Goal: Find specific page/section: Find specific page/section

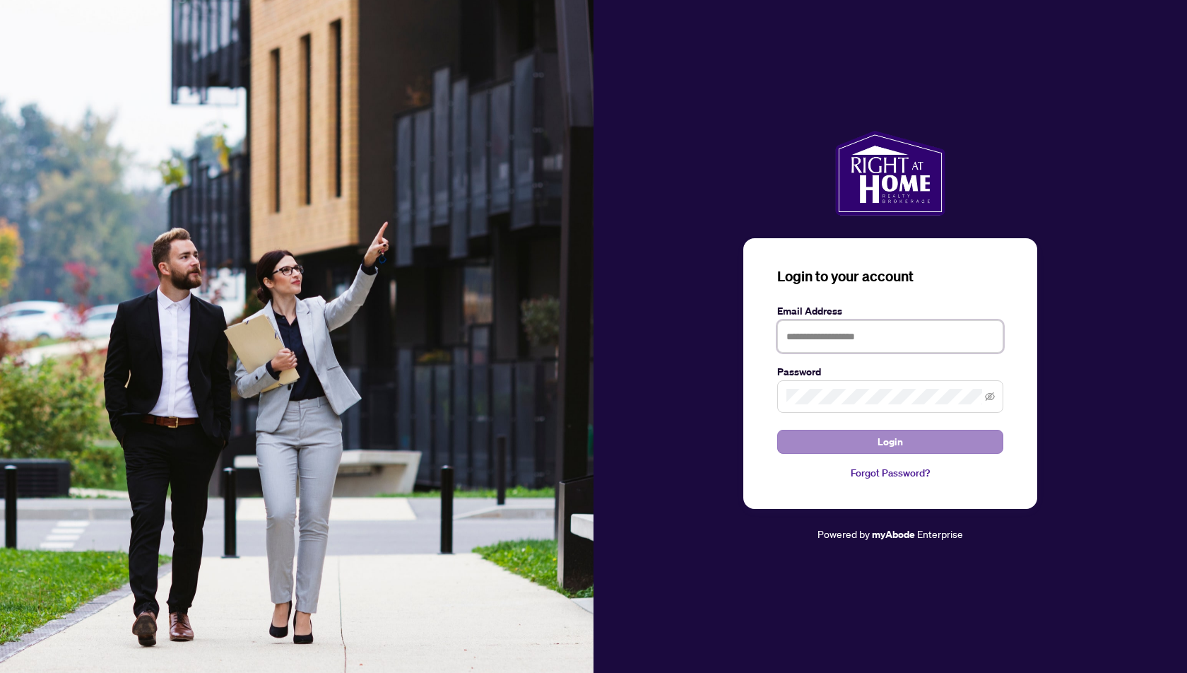
type input "**********"
click at [892, 444] on span "Login" at bounding box center [889, 441] width 25 height 23
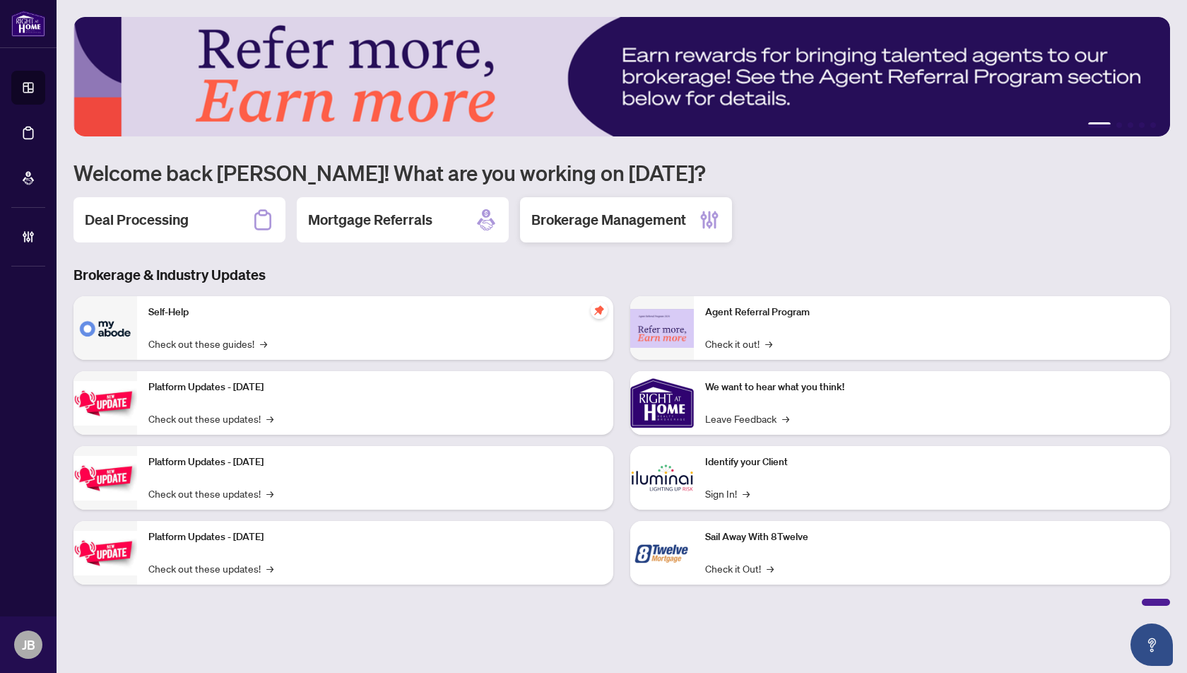
click at [631, 231] on div "Brokerage Management" at bounding box center [626, 219] width 212 height 45
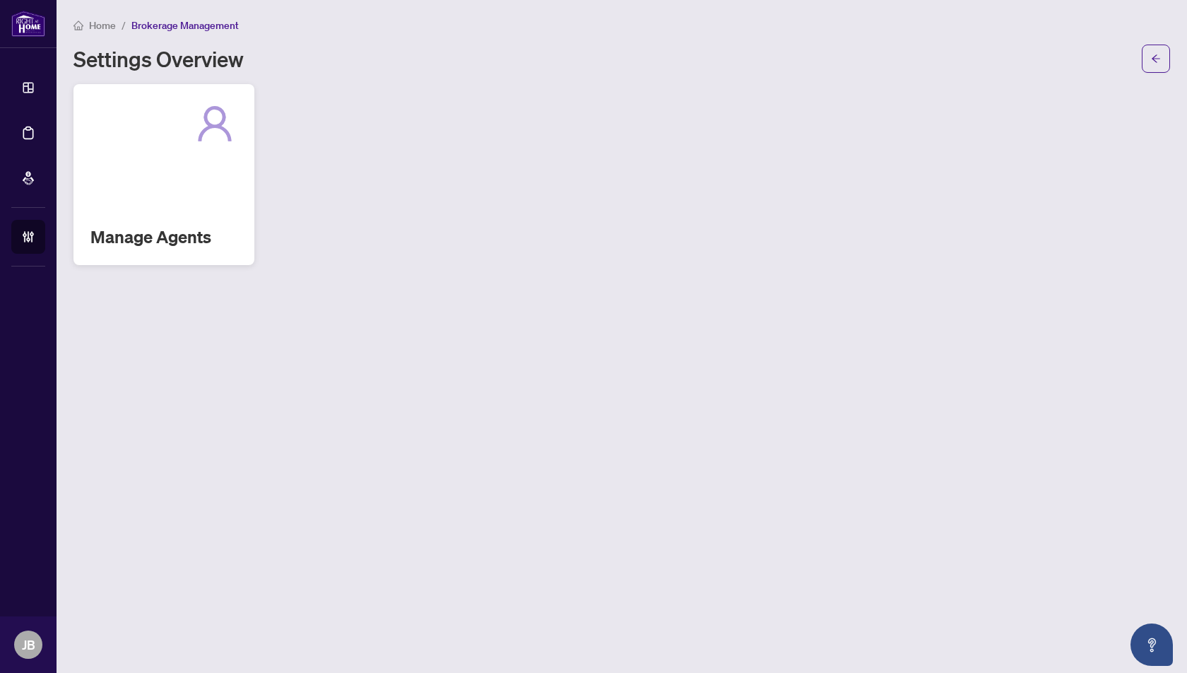
click at [154, 176] on div "Manage Agents" at bounding box center [163, 174] width 181 height 181
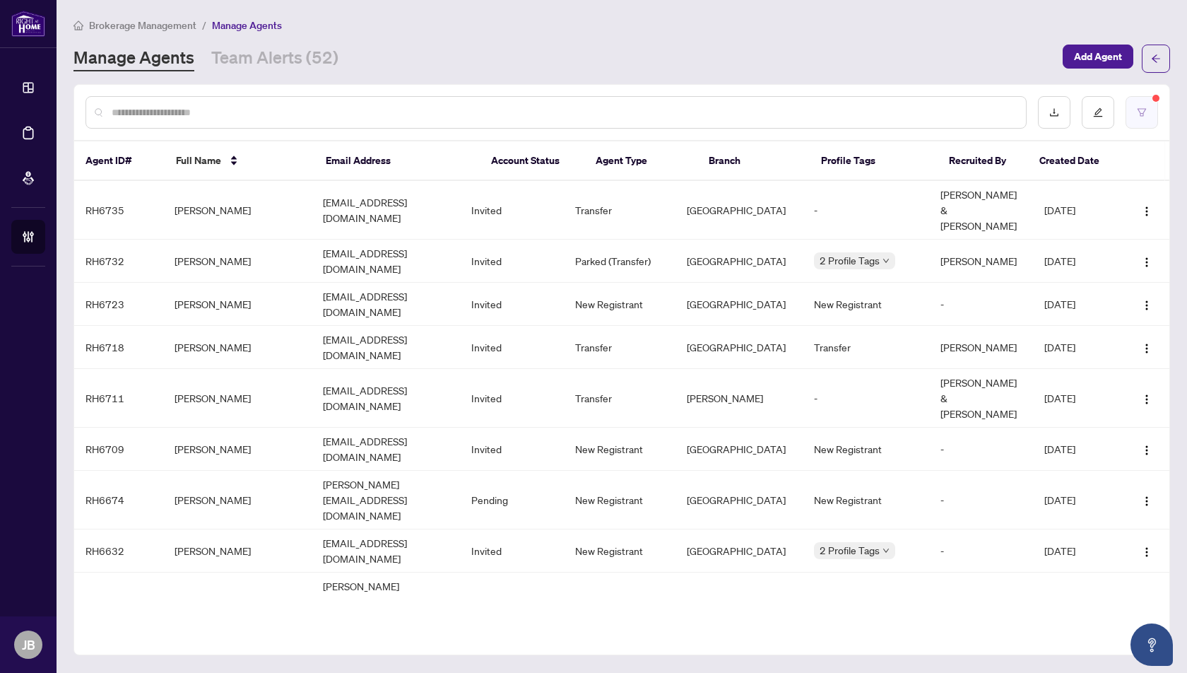
click at [1141, 115] on icon "filter" at bounding box center [1142, 112] width 10 height 10
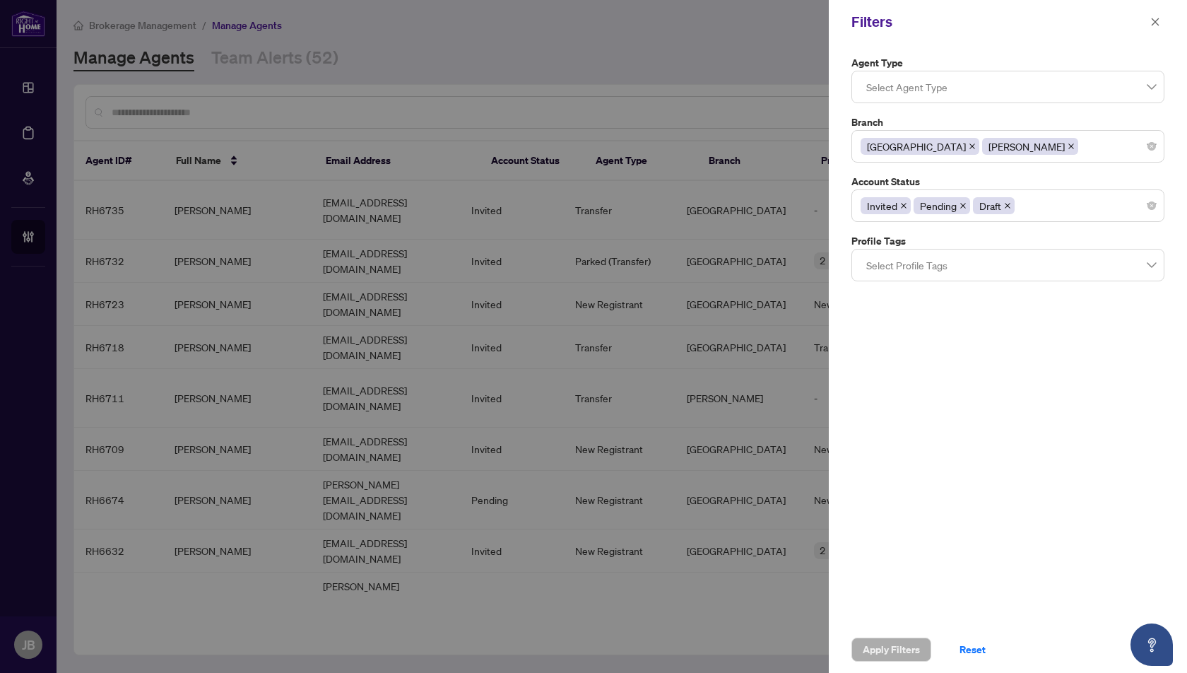
click at [789, 37] on div at bounding box center [593, 336] width 1187 height 673
click at [1156, 21] on icon "close" at bounding box center [1156, 22] width 8 height 8
